Goal: Transaction & Acquisition: Purchase product/service

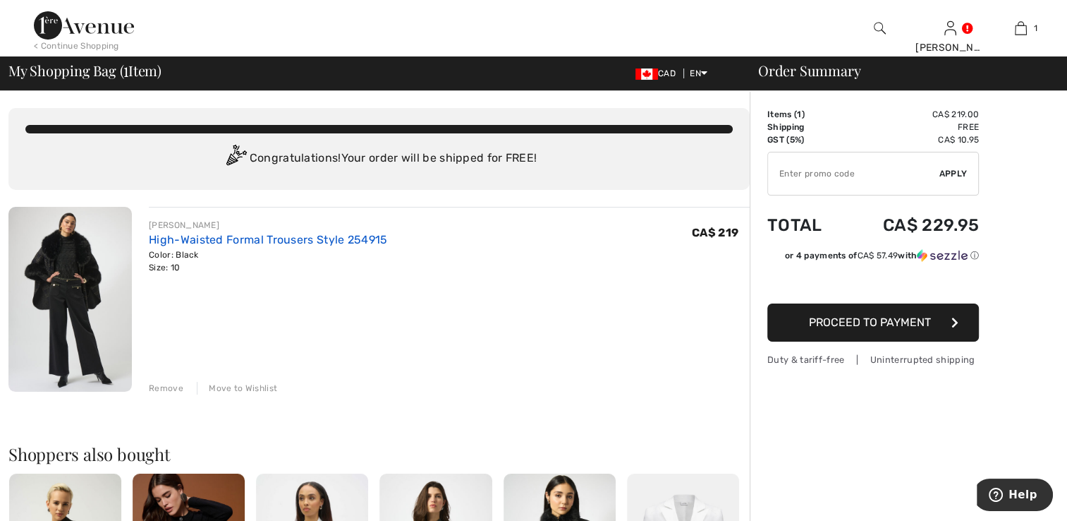
click at [202, 239] on link "High-Waisted Formal Trousers Style 254915" at bounding box center [268, 239] width 238 height 13
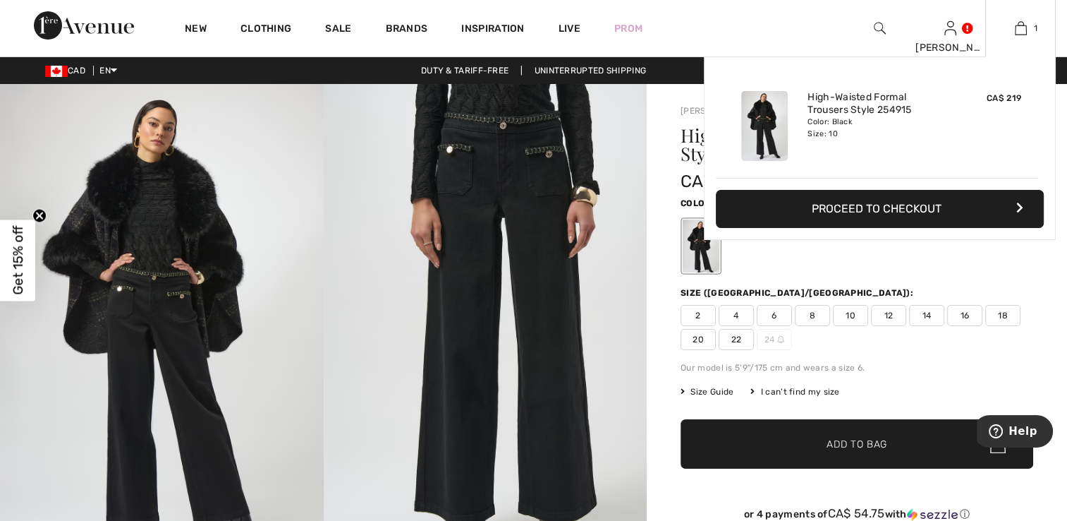
click at [925, 205] on button "Proceed to Checkout" at bounding box center [880, 209] width 328 height 38
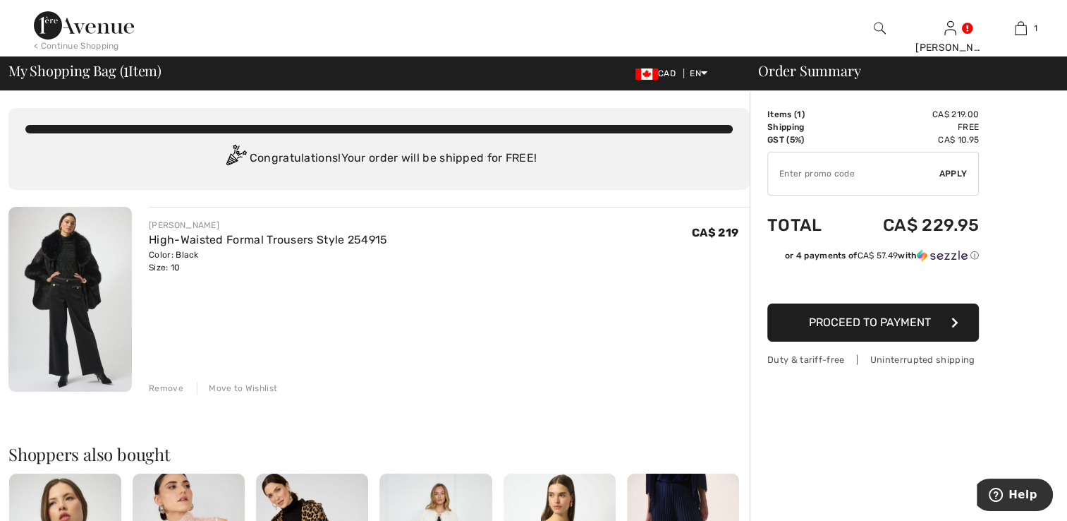
click at [855, 323] on span "Proceed to Payment" at bounding box center [870, 321] width 122 height 13
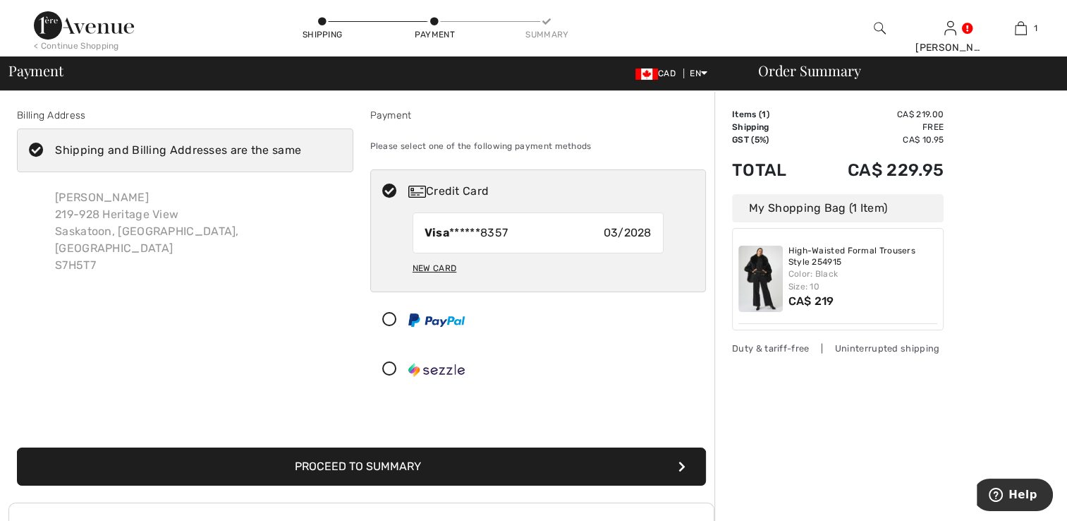
click at [386, 365] on icon at bounding box center [389, 369] width 37 height 15
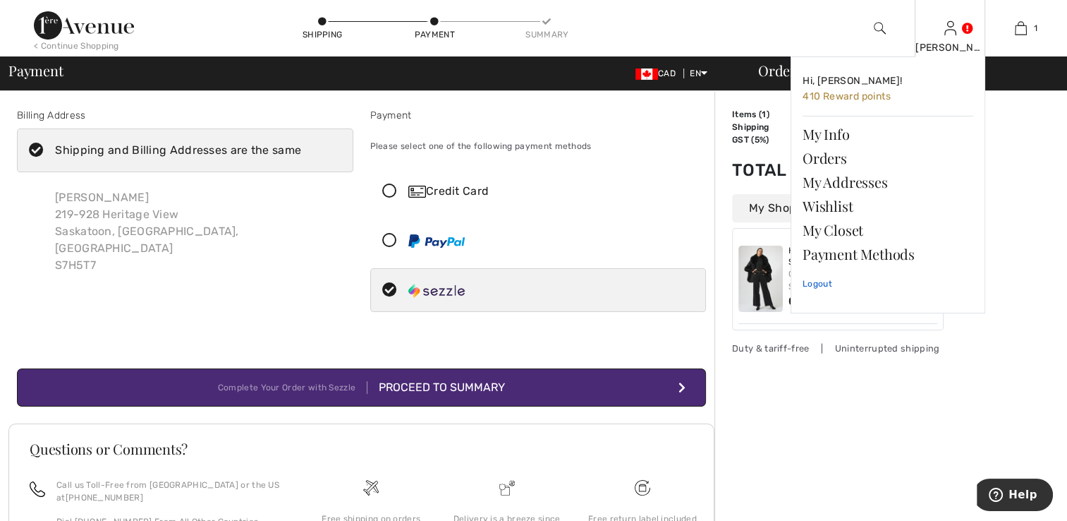
click at [815, 281] on link "Logout" at bounding box center [888, 283] width 171 height 35
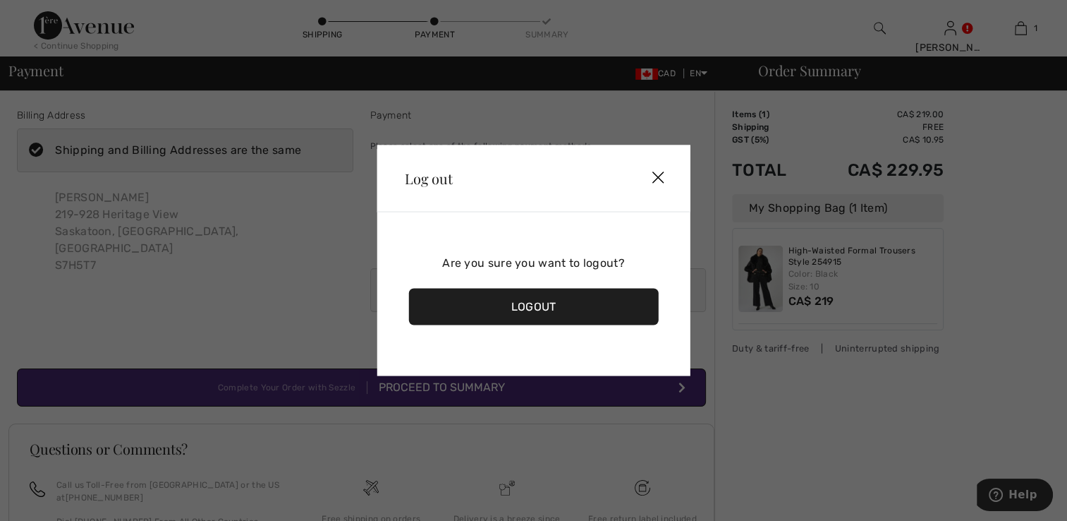
click at [516, 306] on div "Logout" at bounding box center [533, 306] width 250 height 37
